Goal: Task Accomplishment & Management: Manage account settings

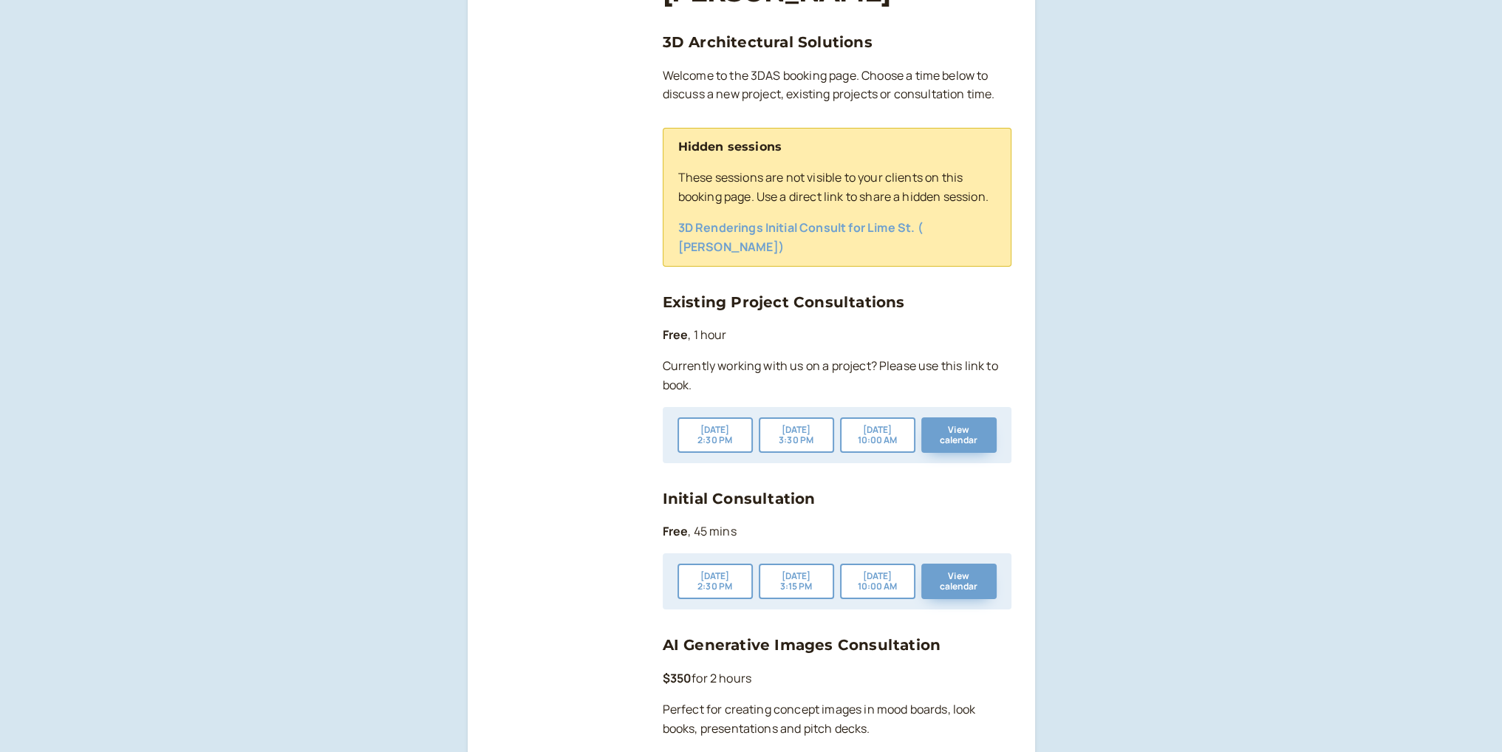
scroll to position [296, 0]
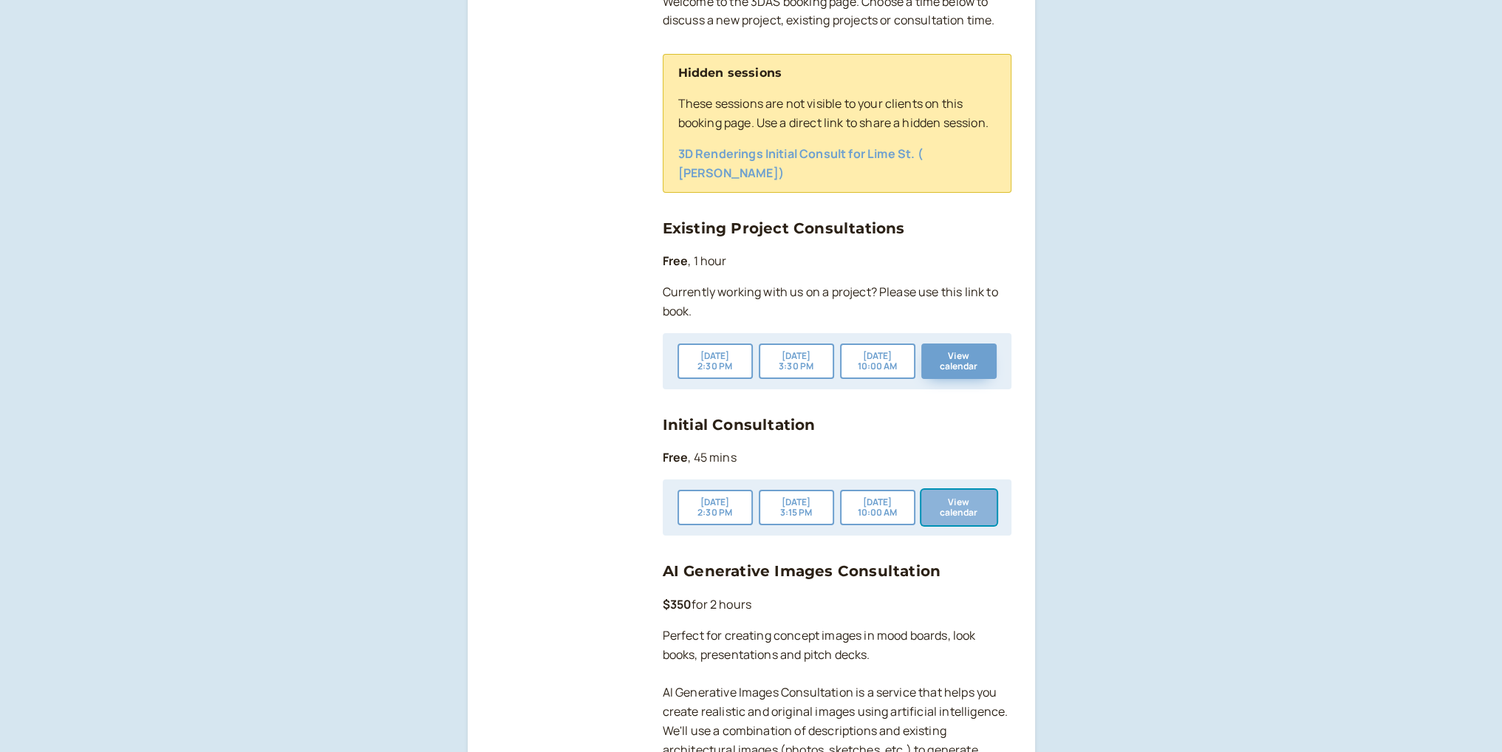
click at [955, 503] on button "View calendar" at bounding box center [958, 507] width 75 height 35
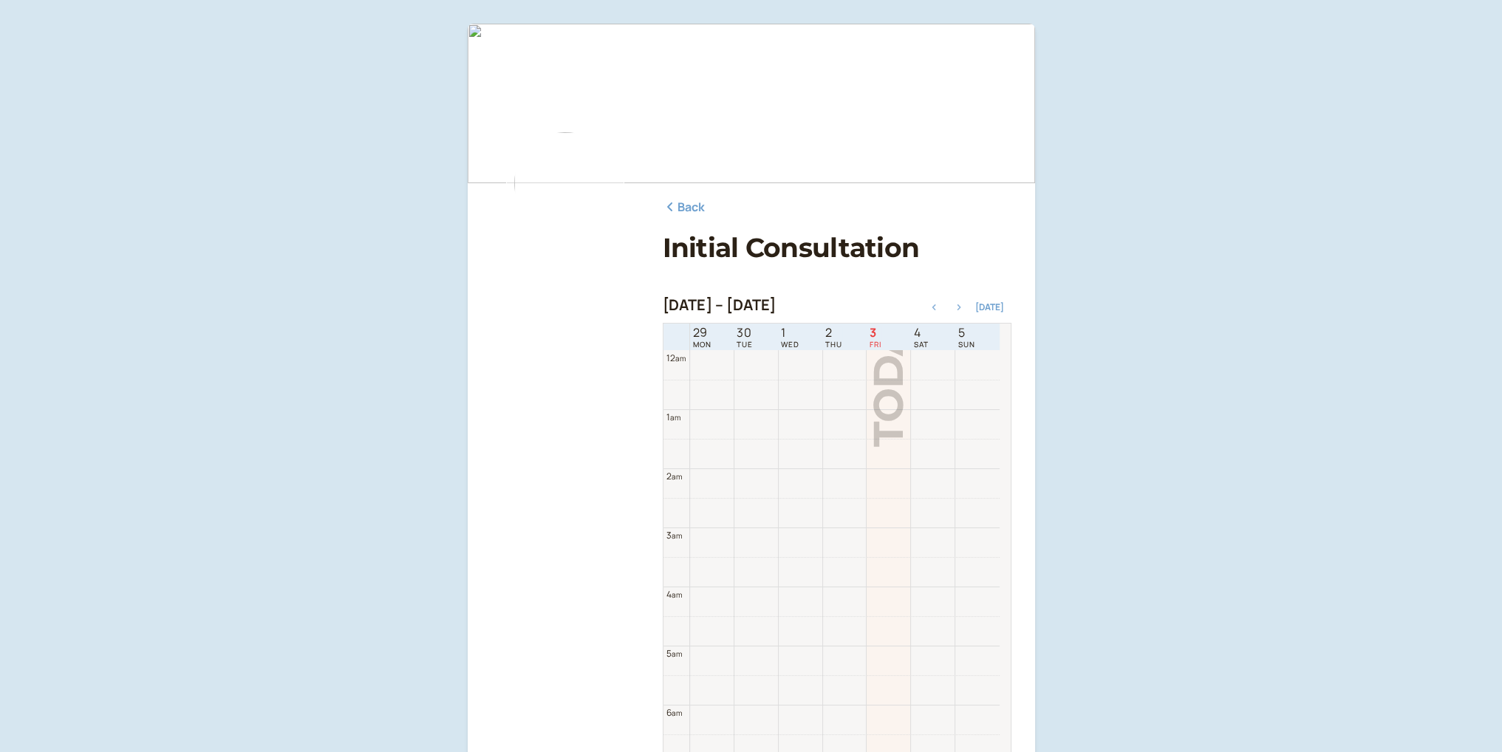
scroll to position [474, 0]
click at [966, 308] on icon "button" at bounding box center [959, 307] width 18 height 6
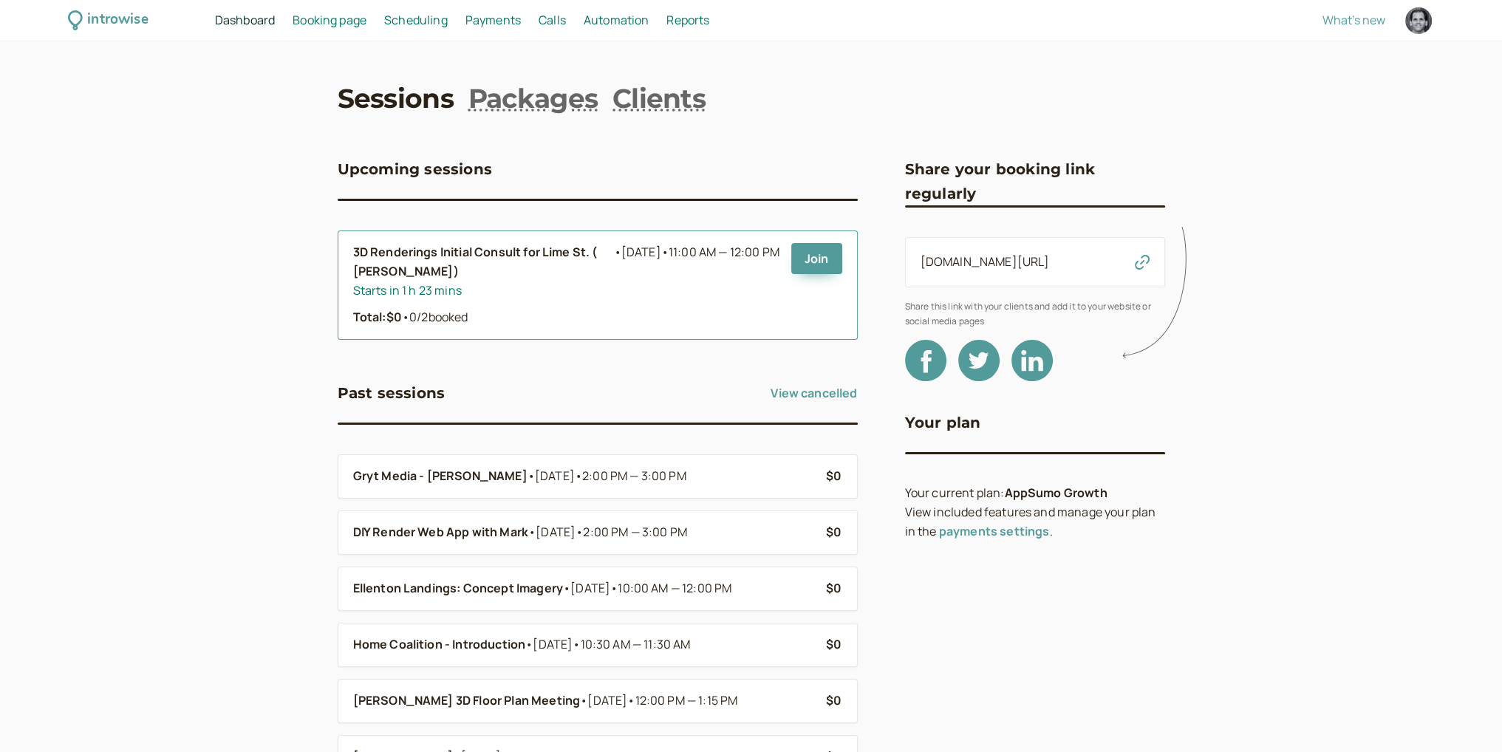
click at [723, 308] on div "Total: $0 • 0 / 2 booked" at bounding box center [566, 317] width 426 height 19
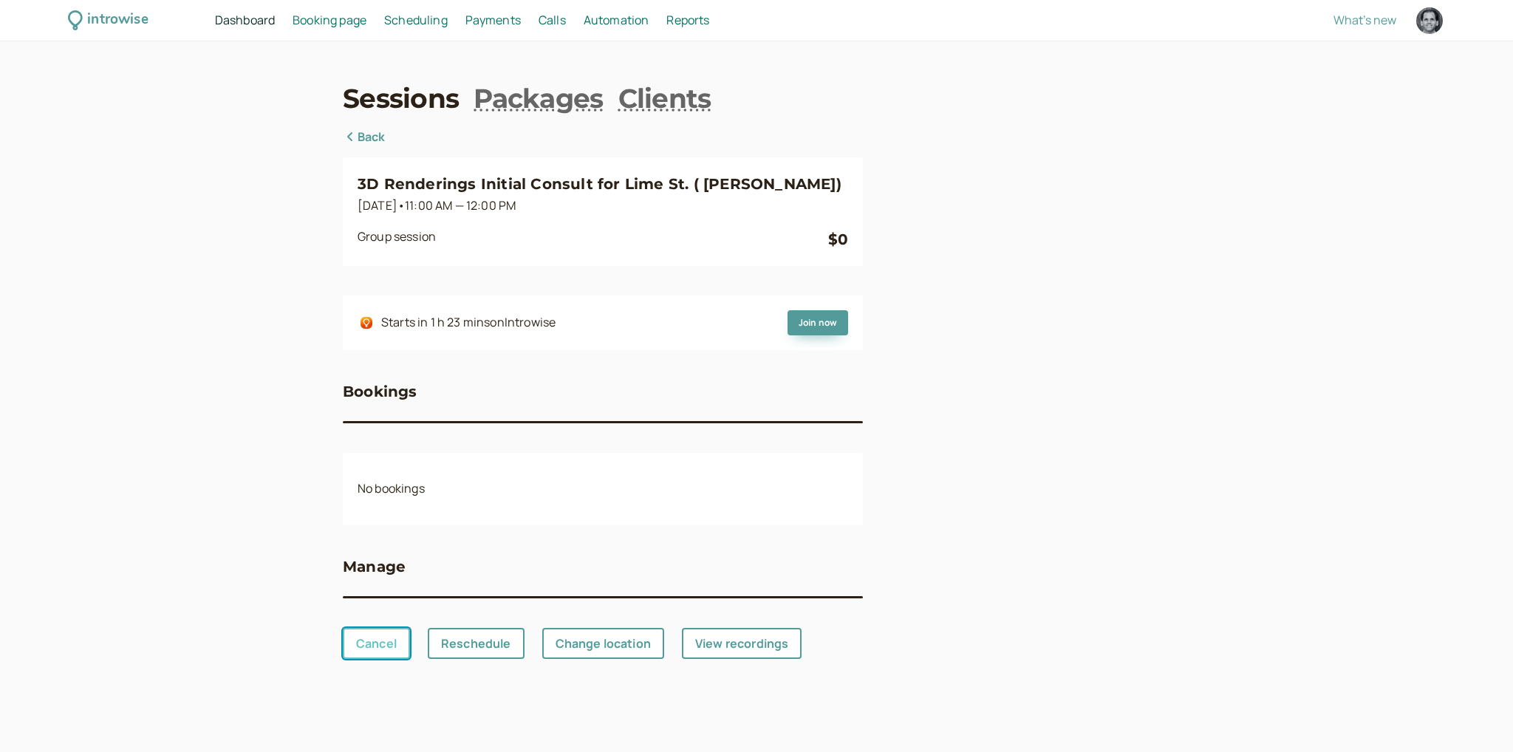
click at [366, 640] on link "Cancel" at bounding box center [376, 643] width 67 height 31
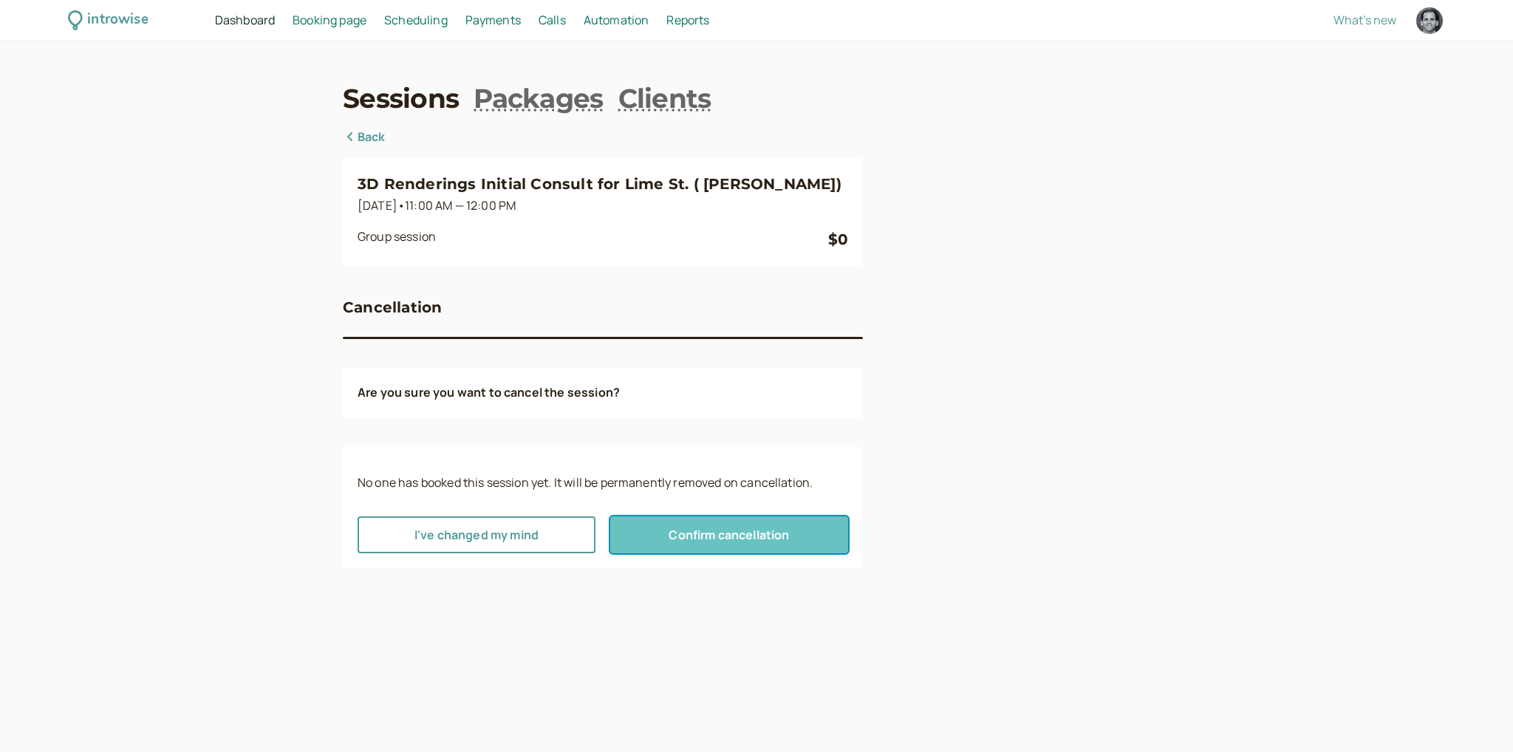
click at [692, 536] on span "Confirm cancellation" at bounding box center [729, 535] width 120 height 16
